Goal: Task Accomplishment & Management: Complete application form

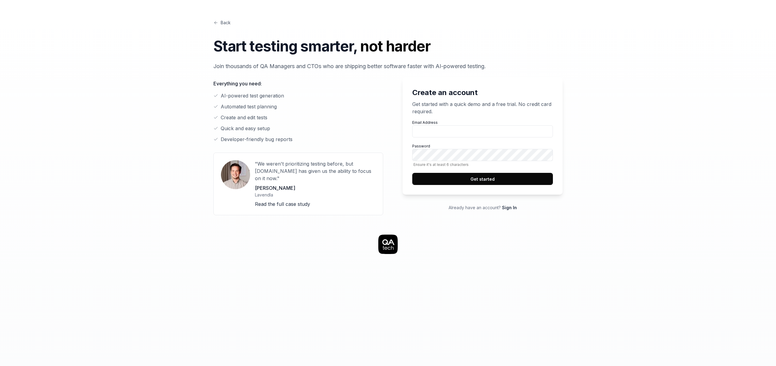
click at [222, 24] on link "Back" at bounding box center [221, 22] width 17 height 6
